Goal: Task Accomplishment & Management: Complete application form

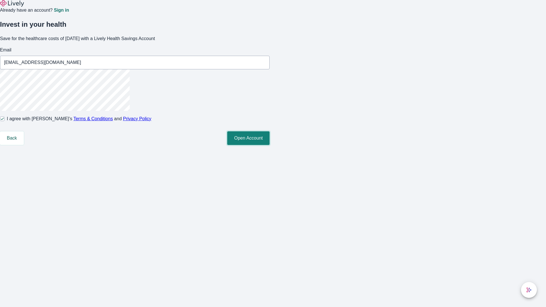
click at [270, 145] on button "Open Account" at bounding box center [248, 138] width 42 height 14
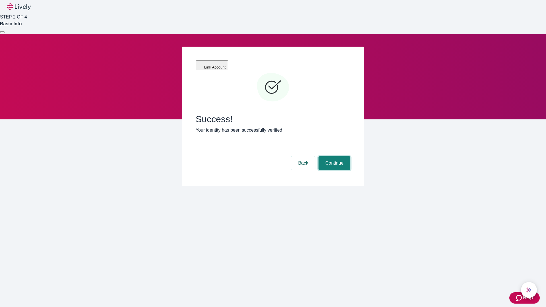
click at [334, 156] on button "Continue" at bounding box center [334, 163] width 32 height 14
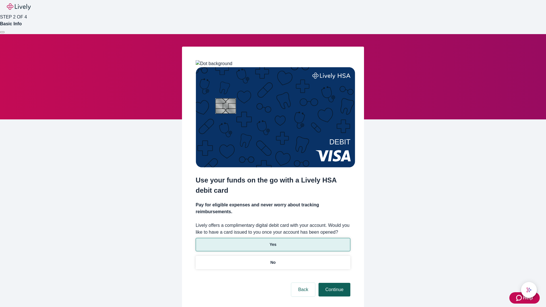
click at [273, 260] on p "No" at bounding box center [272, 263] width 5 height 6
click at [334, 283] on button "Continue" at bounding box center [334, 290] width 32 height 14
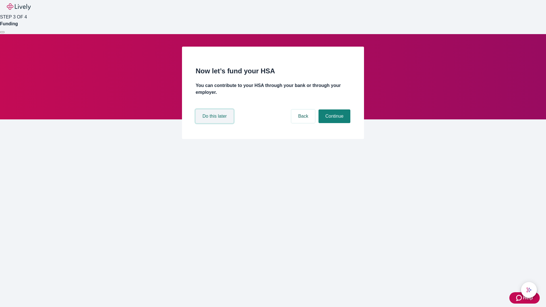
click at [215, 123] on button "Do this later" at bounding box center [215, 116] width 38 height 14
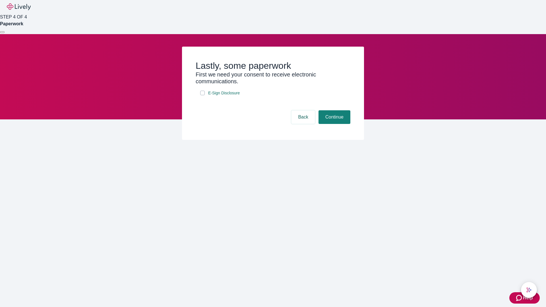
click at [202, 95] on input "E-Sign Disclosure" at bounding box center [202, 93] width 5 height 5
checkbox input "true"
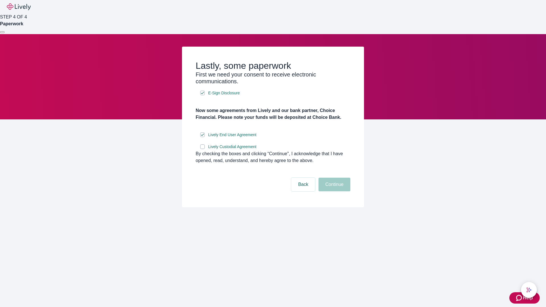
click at [202, 149] on input "Lively Custodial Agreement" at bounding box center [202, 146] width 5 height 5
checkbox input "true"
click at [334, 191] on button "Continue" at bounding box center [334, 185] width 32 height 14
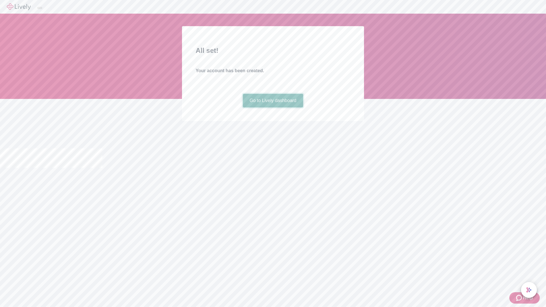
click at [273, 107] on link "Go to Lively dashboard" at bounding box center [273, 101] width 61 height 14
